Goal: Task Accomplishment & Management: Complete application form

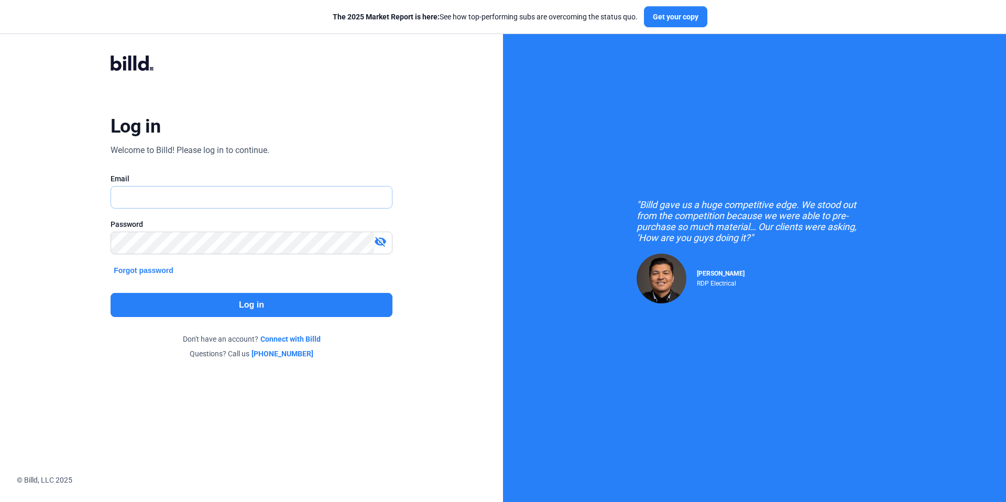
type input "[EMAIL_ADDRESS][DOMAIN_NAME]"
click at [267, 307] on button "Log in" at bounding box center [252, 305] width 282 height 24
type input "[EMAIL_ADDRESS][DOMAIN_NAME]"
click at [307, 308] on button "Log in" at bounding box center [252, 305] width 282 height 24
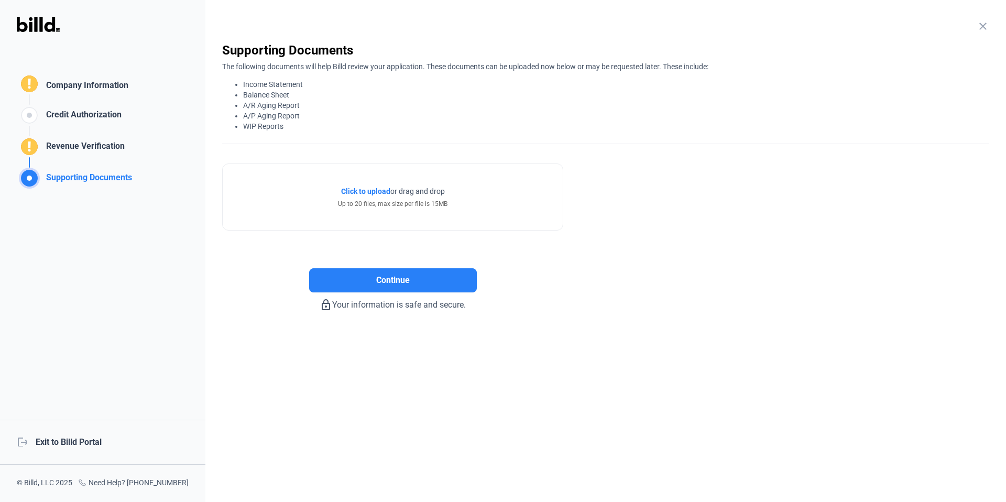
click at [82, 446] on div "logout Exit to Billd Portal" at bounding box center [102, 442] width 205 height 45
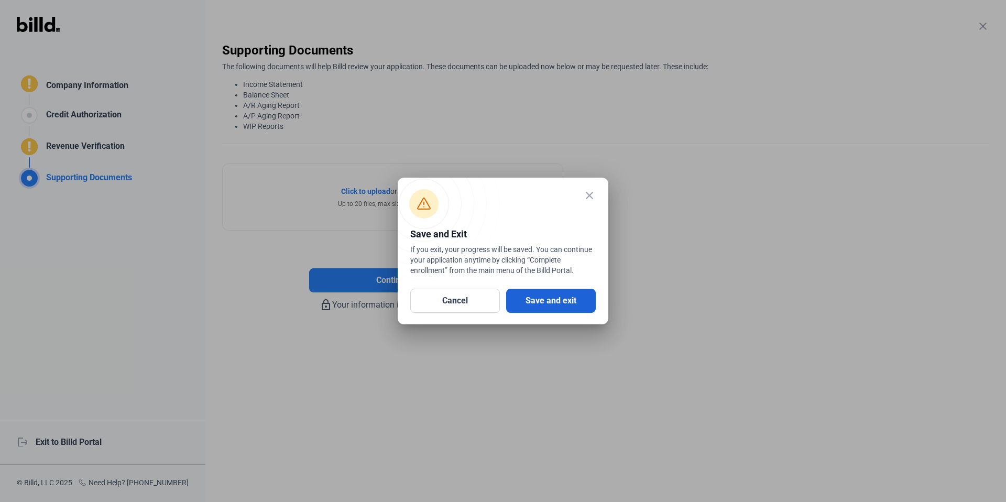
click at [570, 306] on button "Save and exit" at bounding box center [551, 301] width 90 height 24
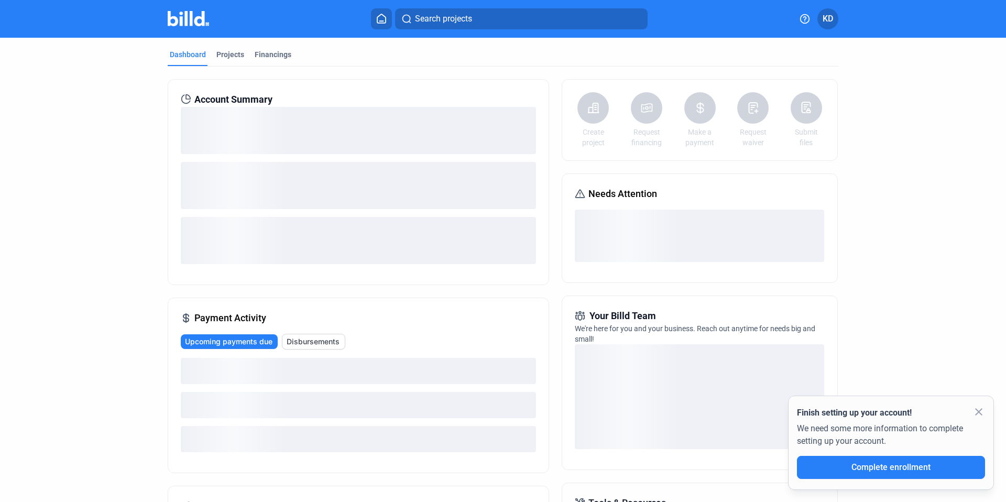
click at [209, 59] on div "Dashboard Projects Financings" at bounding box center [503, 57] width 671 height 17
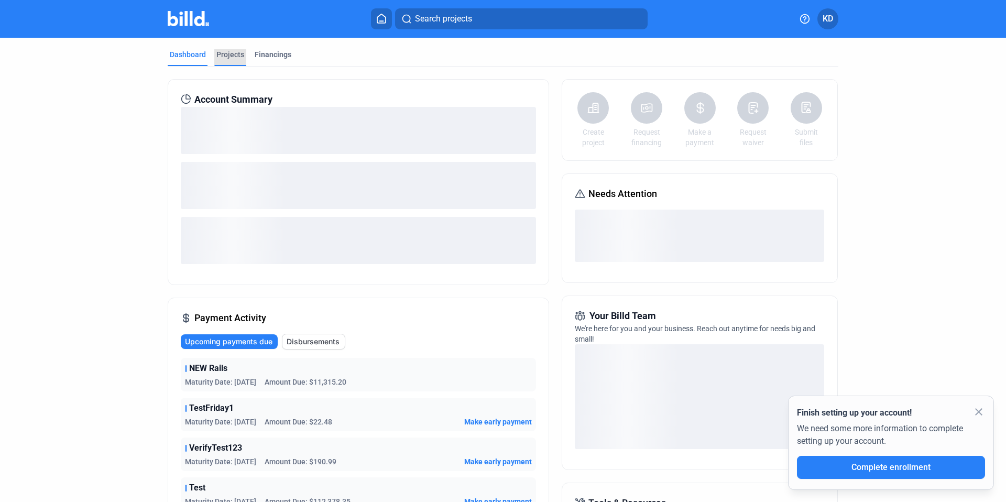
click at [229, 53] on div "Projects" at bounding box center [230, 54] width 28 height 10
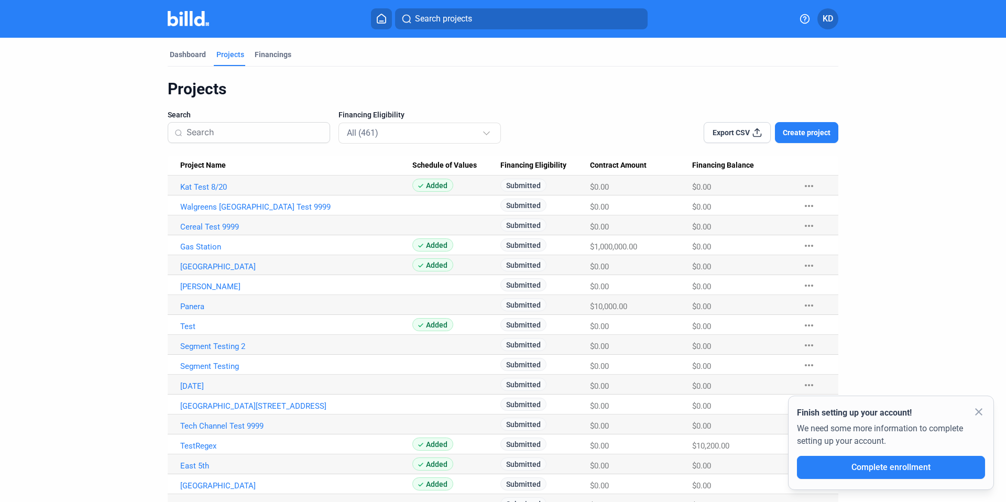
scroll to position [523, 0]
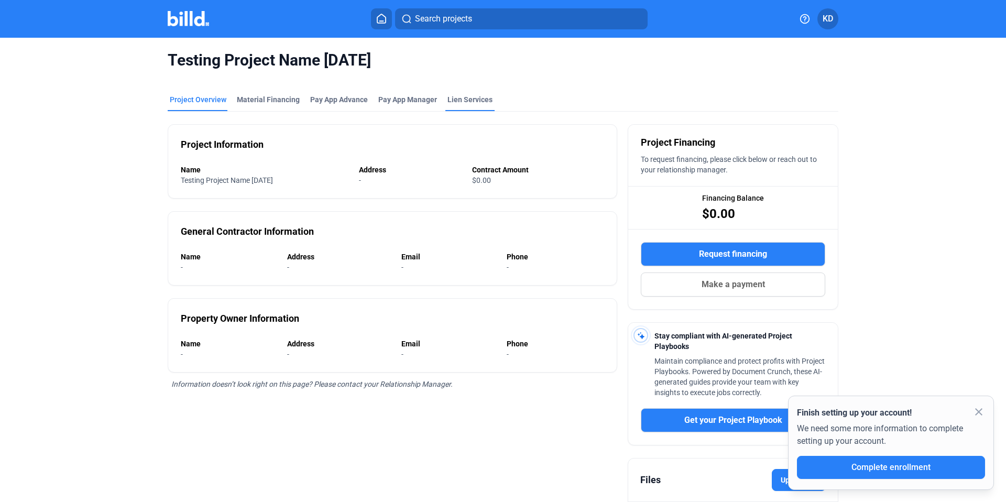
click at [468, 79] on div "Testing Project Name [DATE]" at bounding box center [503, 60] width 671 height 45
click at [466, 107] on div "Lien Services" at bounding box center [470, 102] width 49 height 17
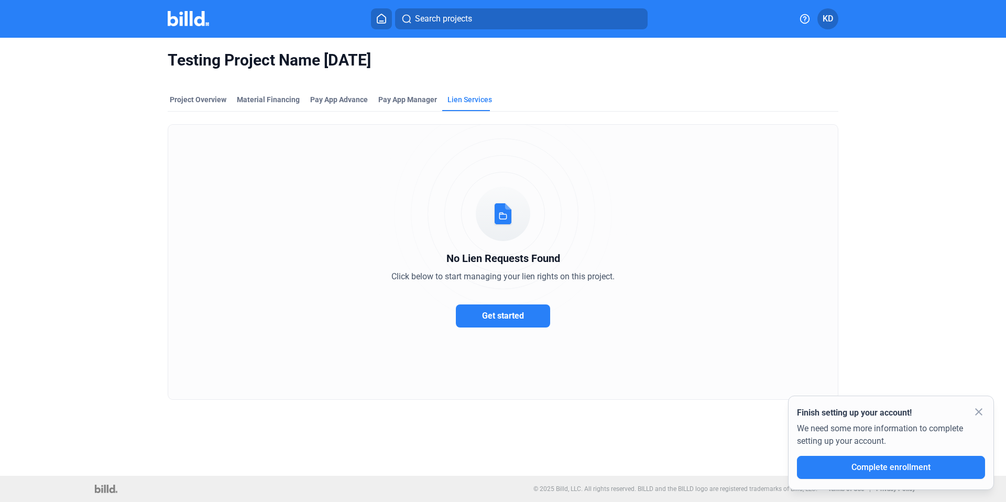
click at [515, 325] on button "Get started" at bounding box center [503, 316] width 94 height 23
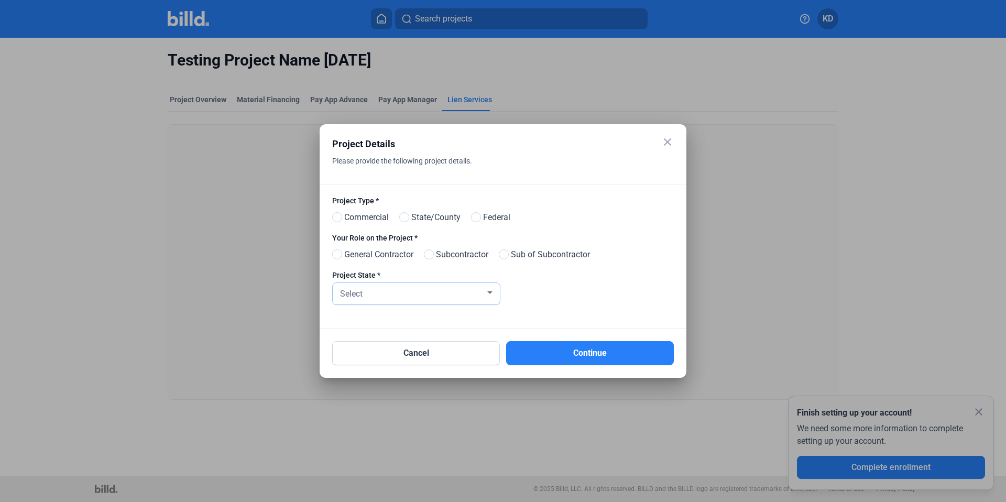
click at [378, 286] on div "Select" at bounding box center [411, 293] width 147 height 15
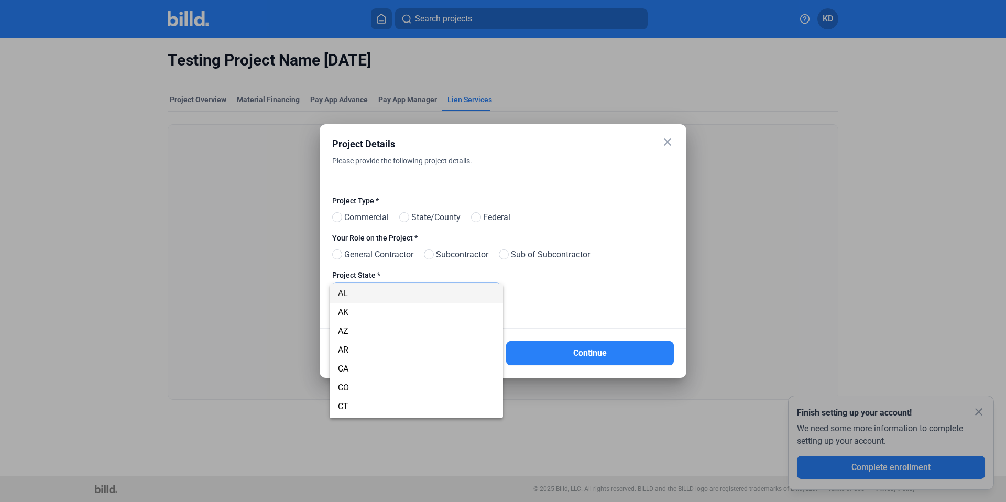
scroll to position [753, 0]
click at [355, 405] on span "VA" at bounding box center [416, 408] width 157 height 19
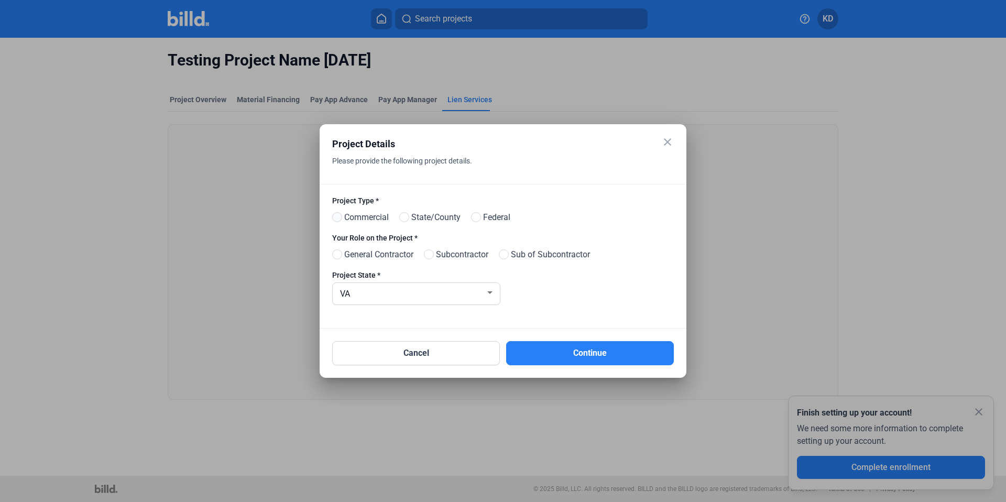
click at [340, 218] on span at bounding box center [337, 217] width 10 height 10
click at [340, 218] on input "Commercial" at bounding box center [336, 218] width 8 height 8
radio input "true"
click at [341, 255] on span at bounding box center [337, 255] width 10 height 10
click at [340, 255] on input "General Contractor" at bounding box center [336, 255] width 8 height 8
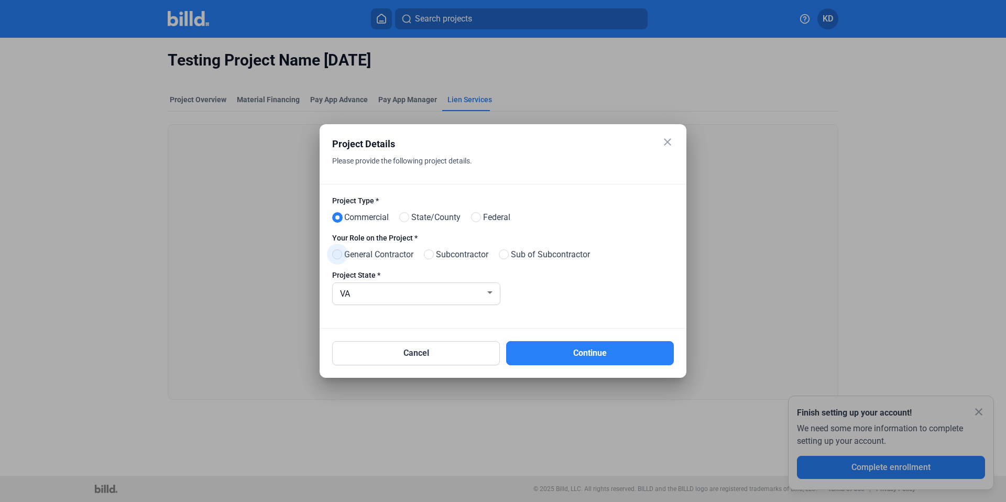
radio input "true"
click at [429, 256] on span at bounding box center [429, 255] width 10 height 10
click at [429, 256] on input "Subcontractor" at bounding box center [428, 255] width 8 height 8
radio input "true"
click at [551, 351] on button "Continue" at bounding box center [590, 353] width 168 height 24
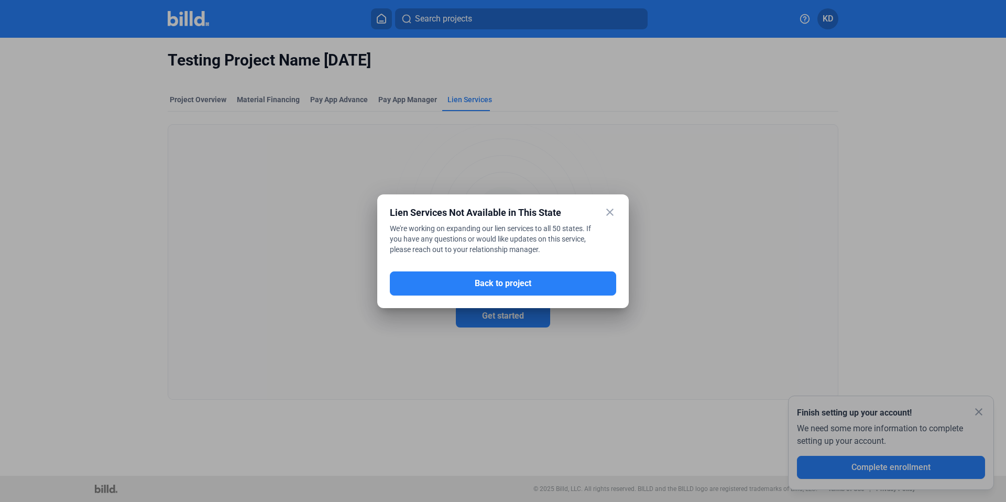
click at [609, 211] on mat-icon "close" at bounding box center [610, 212] width 13 height 13
